Goal: Task Accomplishment & Management: Use online tool/utility

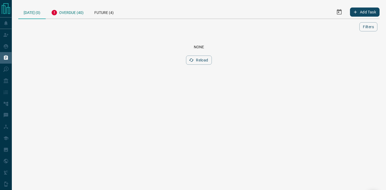
click at [67, 13] on div "Overdue (40)" at bounding box center [67, 11] width 43 height 13
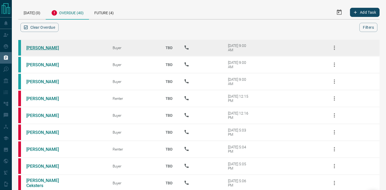
click at [46, 47] on link "[PERSON_NAME]" at bounding box center [46, 47] width 40 height 5
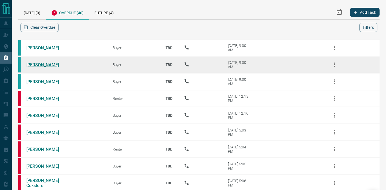
click at [48, 65] on link "[PERSON_NAME]" at bounding box center [46, 64] width 40 height 5
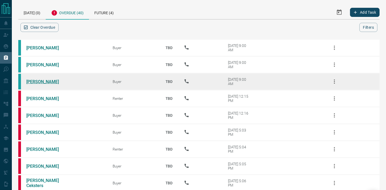
click at [53, 80] on link "[PERSON_NAME]" at bounding box center [46, 81] width 40 height 5
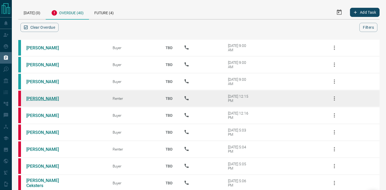
click at [43, 98] on link "[PERSON_NAME]" at bounding box center [46, 98] width 40 height 5
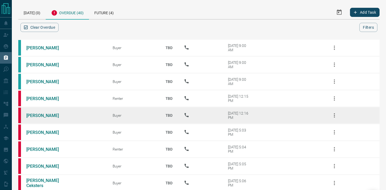
click at [42, 112] on td "[PERSON_NAME]" at bounding box center [61, 115] width 86 height 17
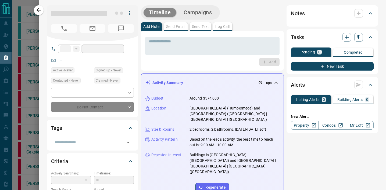
type input "**"
type input "**********"
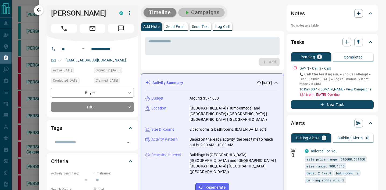
click at [204, 11] on button "Campaigns" at bounding box center [201, 12] width 46 height 9
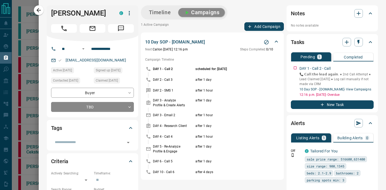
click at [268, 44] on icon "Stop Campaign" at bounding box center [266, 42] width 5 height 5
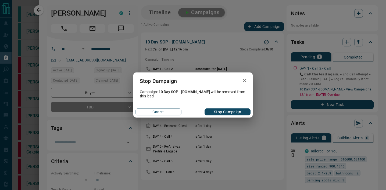
click at [224, 115] on button "Stop Campaign" at bounding box center [227, 112] width 46 height 7
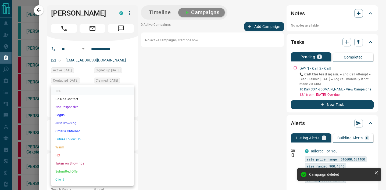
click at [117, 123] on li "Just Browsing" at bounding box center [92, 123] width 83 height 8
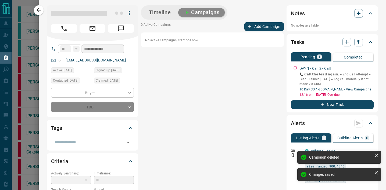
type input "*"
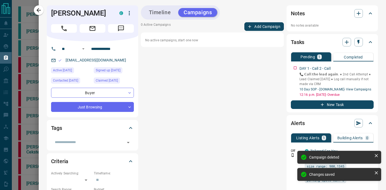
click at [31, 44] on div at bounding box center [193, 95] width 386 height 190
